Goal: Task Accomplishment & Management: Manage account settings

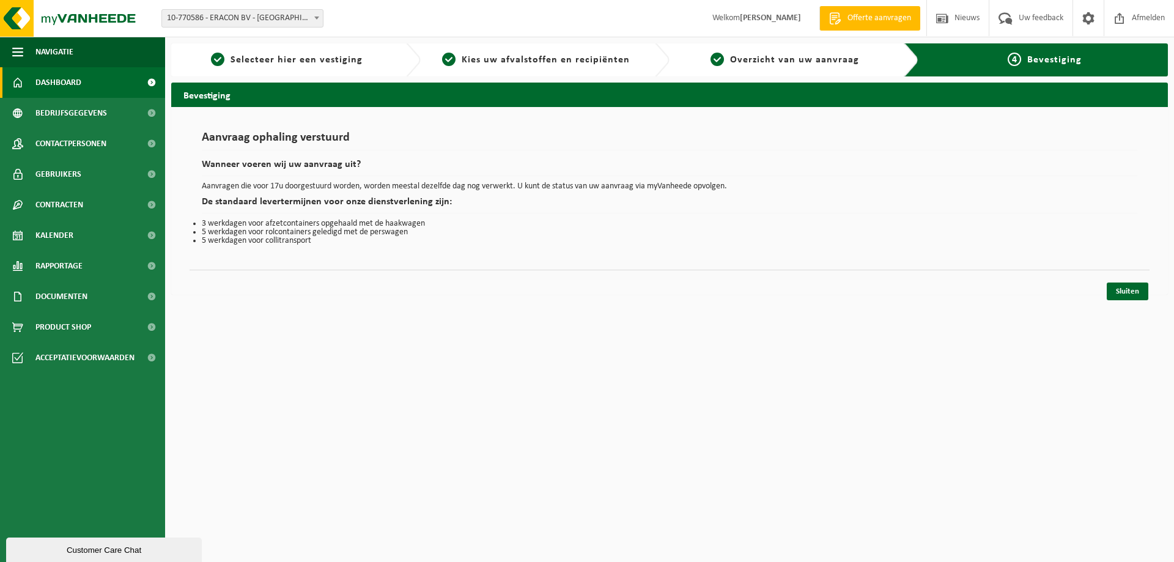
drag, startPoint x: 155, startPoint y: 79, endPoint x: 145, endPoint y: 81, distance: 9.4
click at [154, 79] on span at bounding box center [152, 82] width 28 height 31
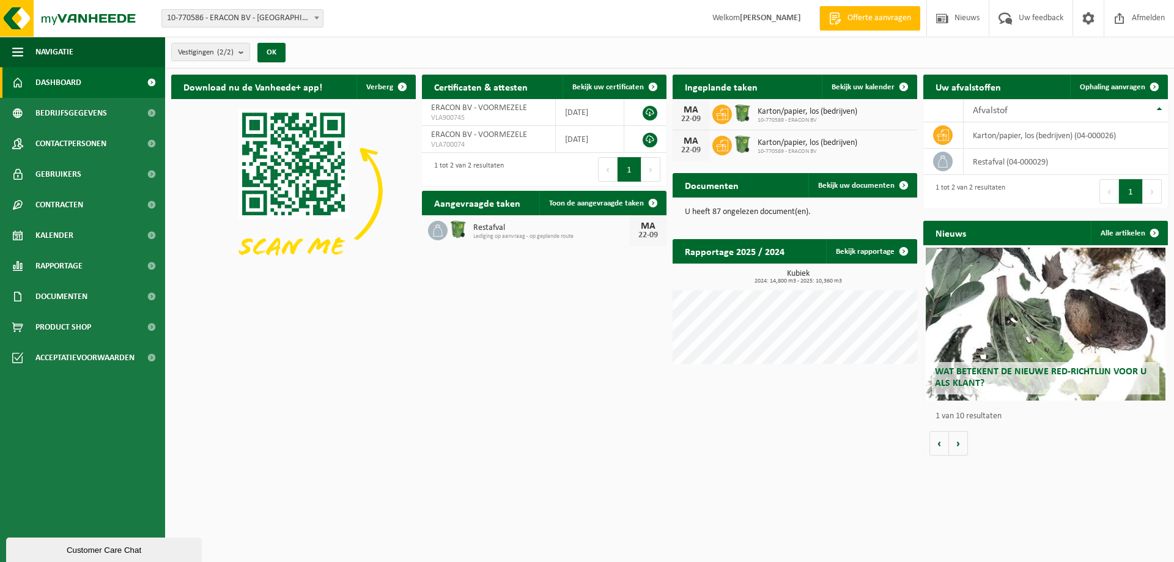
click at [721, 146] on icon at bounding box center [722, 145] width 12 height 12
click at [721, 144] on icon at bounding box center [722, 145] width 12 height 12
click at [905, 83] on span at bounding box center [903, 87] width 24 height 24
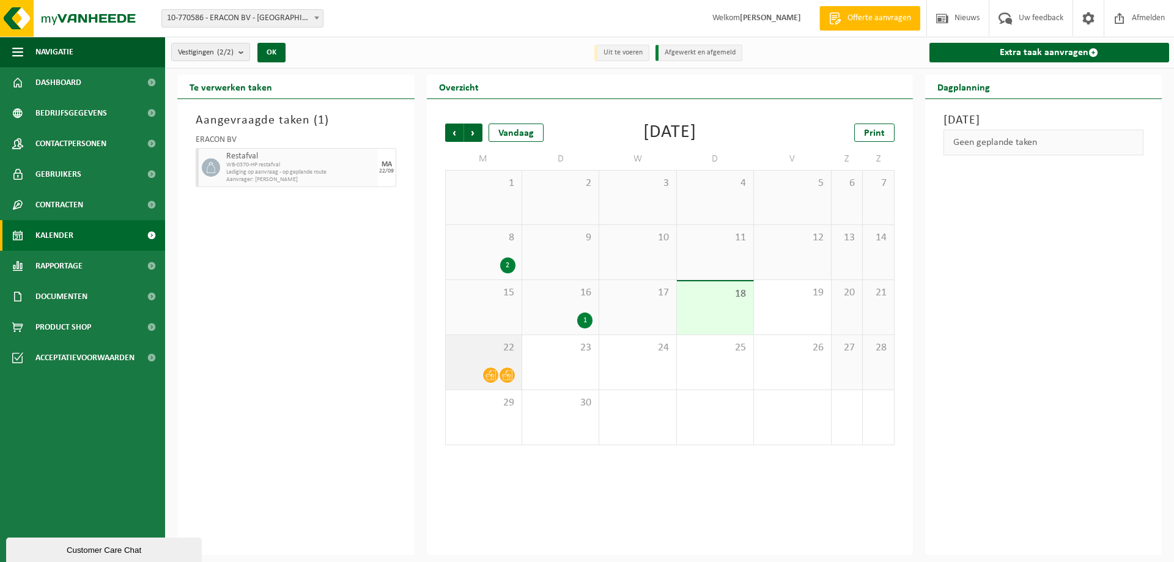
click at [508, 378] on icon at bounding box center [507, 375] width 10 height 10
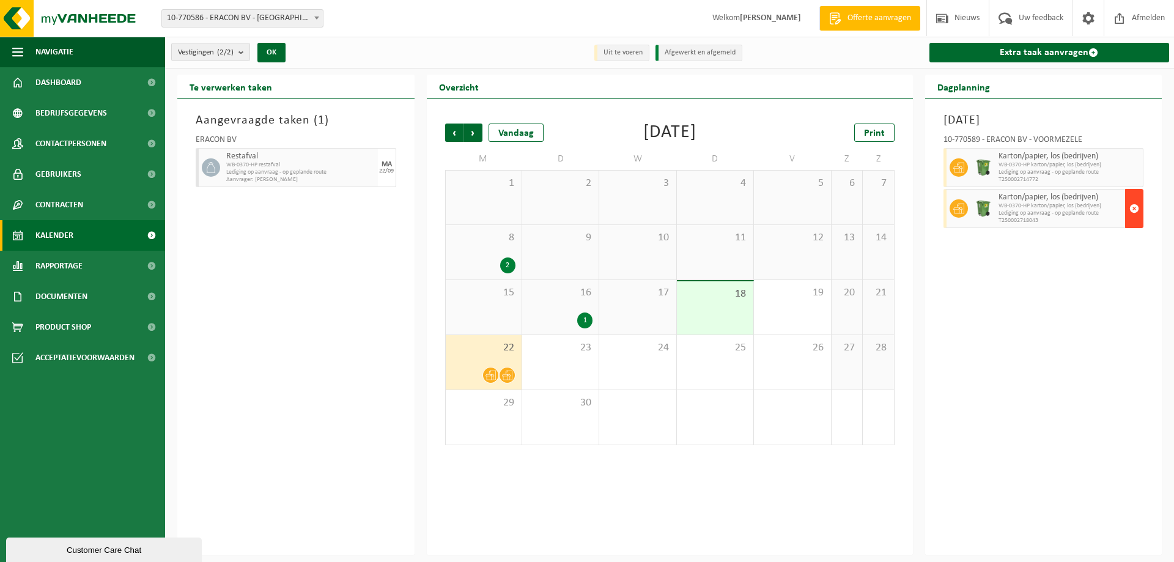
click at [1133, 207] on span "button" at bounding box center [1134, 208] width 10 height 24
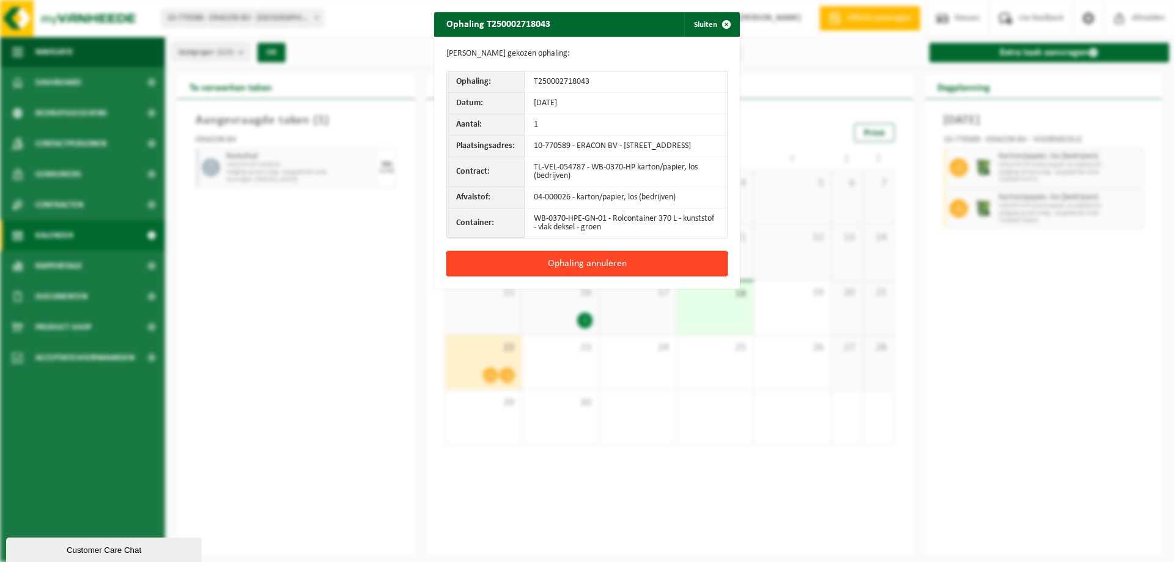
click at [643, 271] on button "Ophaling annuleren" at bounding box center [586, 264] width 281 height 26
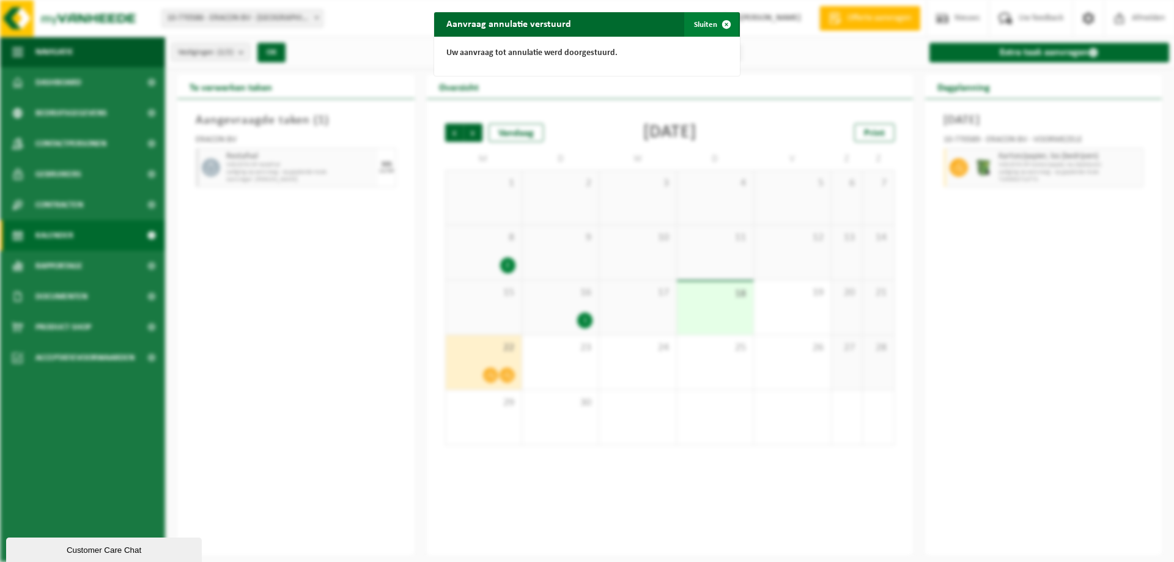
click at [705, 24] on button "Sluiten" at bounding box center [711, 24] width 54 height 24
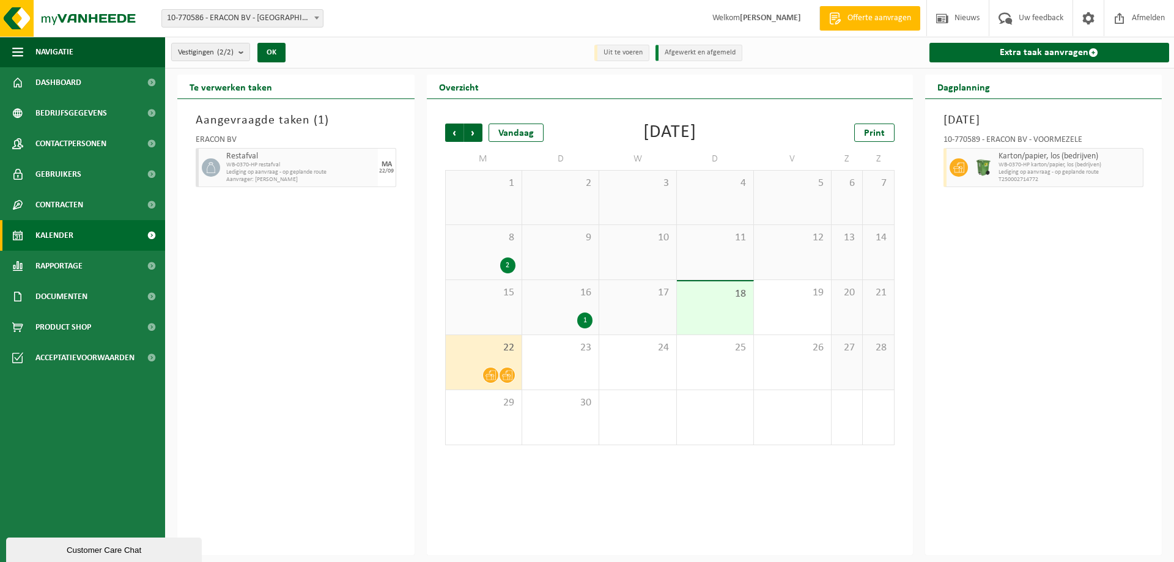
click at [281, 167] on span "WB-0370-HP restafval" at bounding box center [300, 164] width 149 height 7
click at [585, 323] on div "1" at bounding box center [584, 320] width 15 height 16
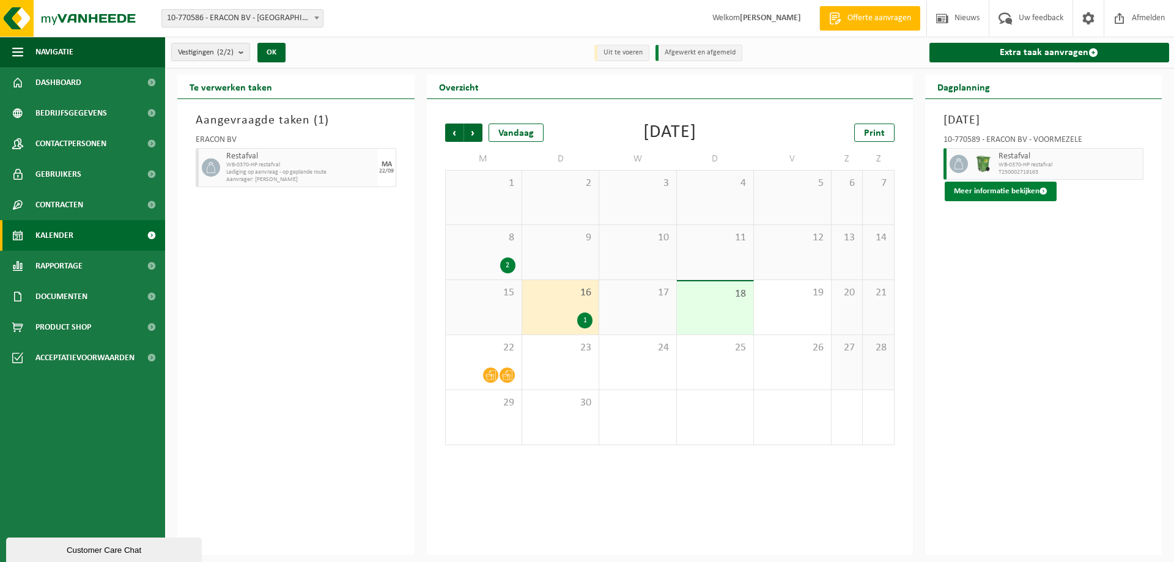
click at [1039, 192] on span at bounding box center [1043, 191] width 8 height 8
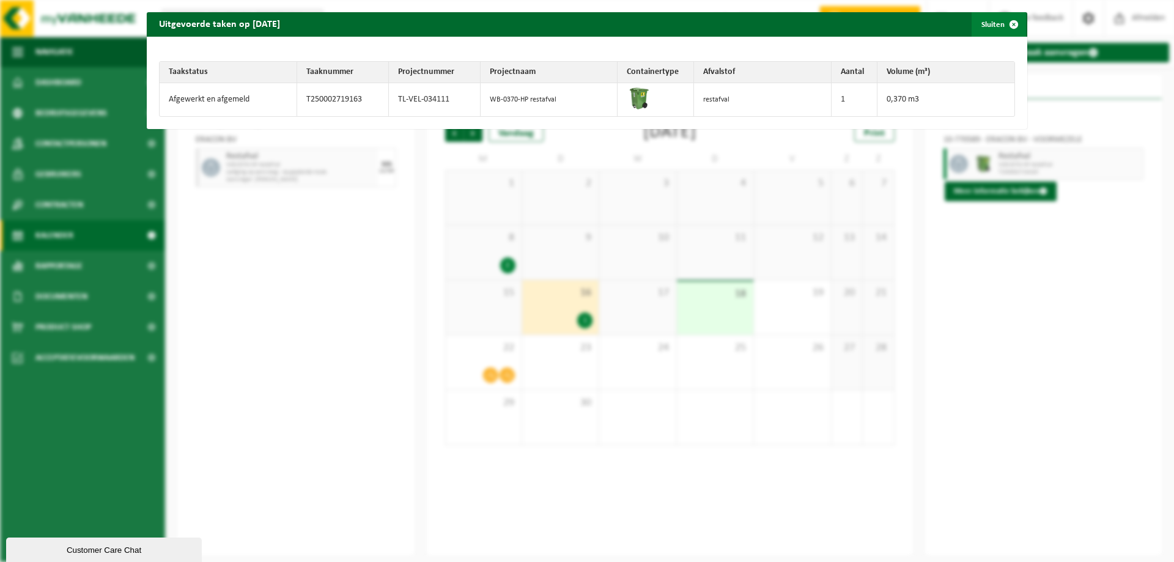
click at [1005, 24] on span "button" at bounding box center [1013, 24] width 24 height 24
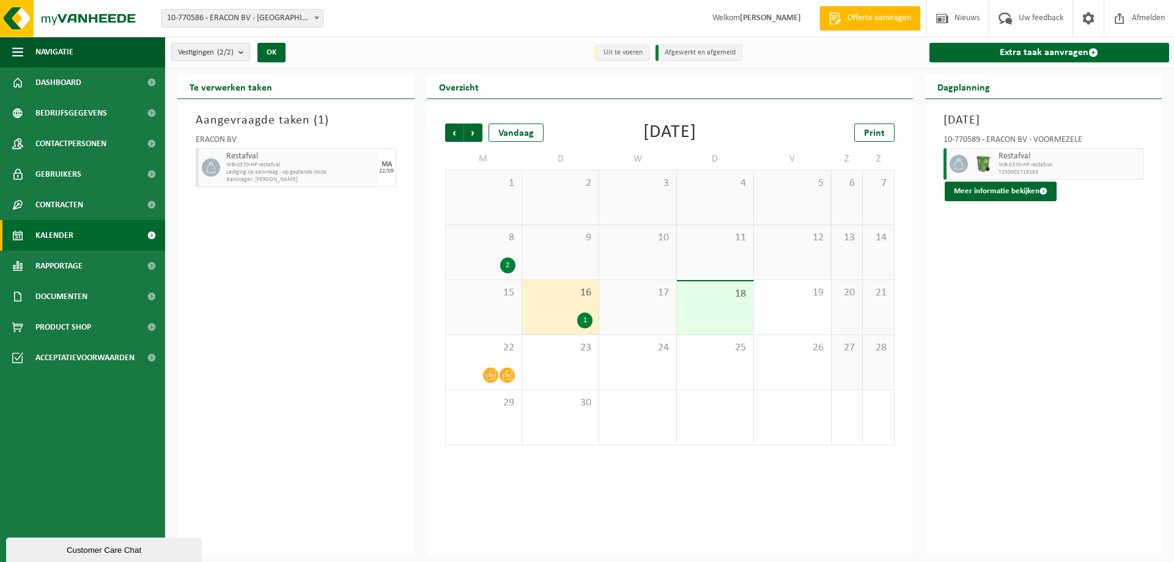
click at [505, 265] on div "2" at bounding box center [507, 265] width 15 height 16
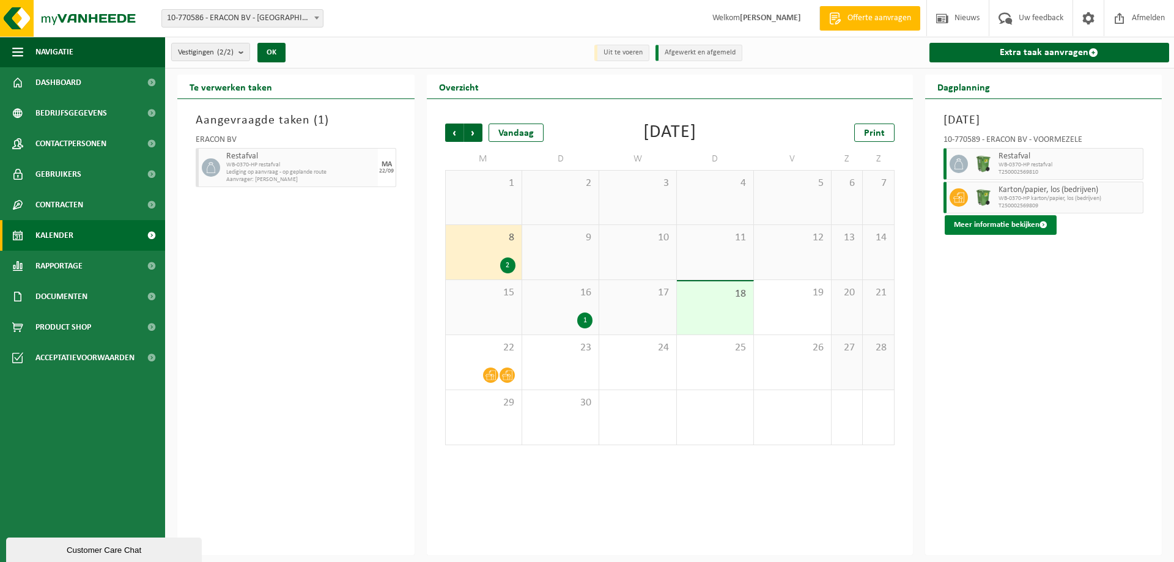
click at [1044, 227] on span at bounding box center [1043, 225] width 8 height 8
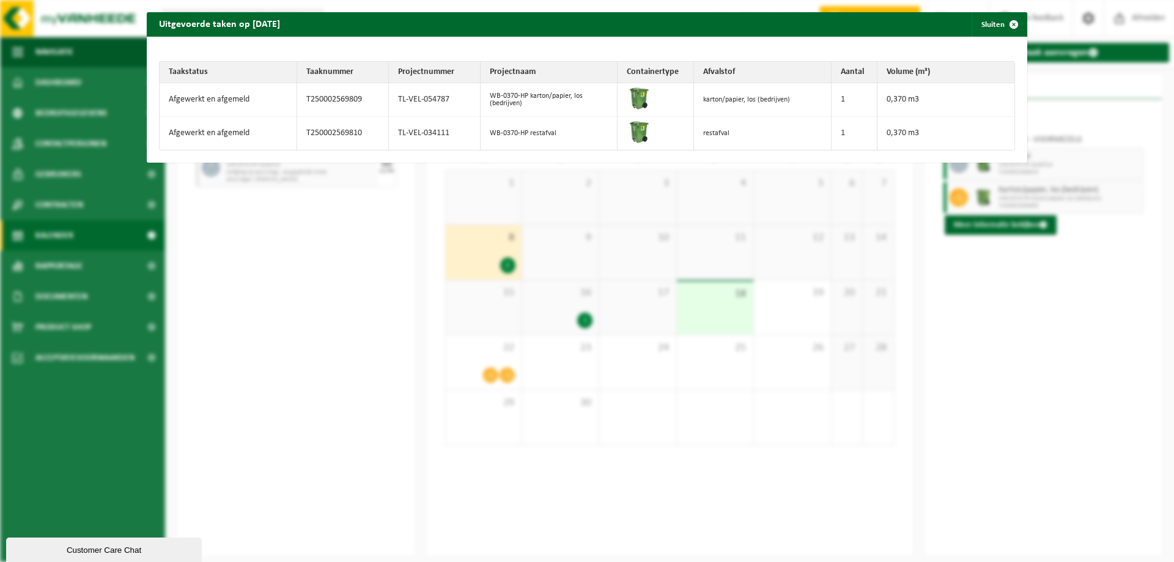
click at [1007, 25] on span "button" at bounding box center [1013, 24] width 24 height 24
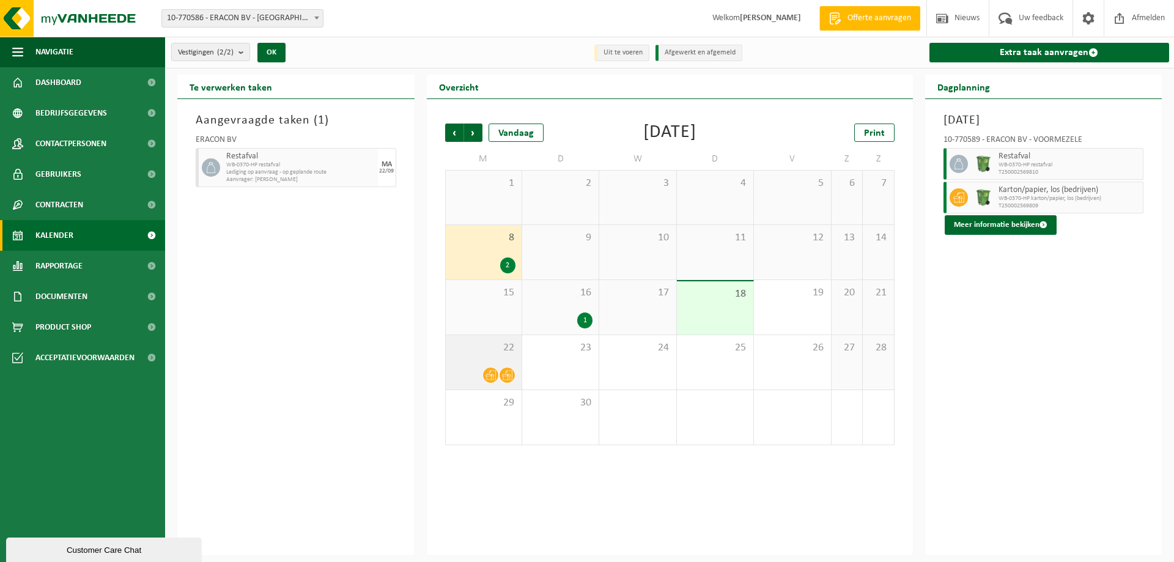
click at [509, 375] on icon at bounding box center [507, 375] width 10 height 10
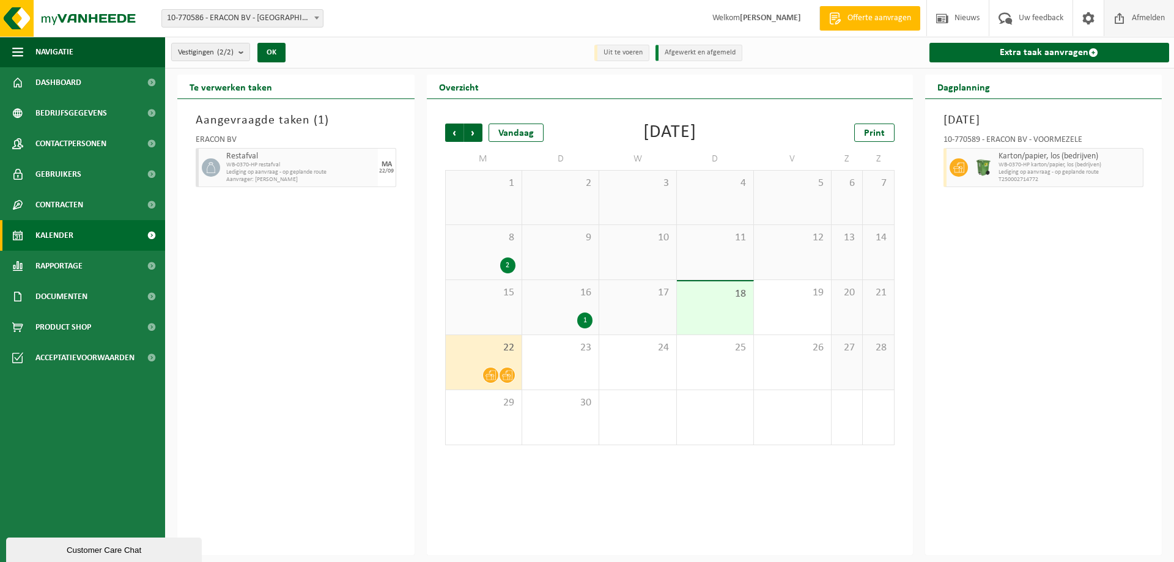
click at [1152, 17] on span "Afmelden" at bounding box center [1147, 18] width 39 height 36
